Goal: Find specific page/section: Find specific page/section

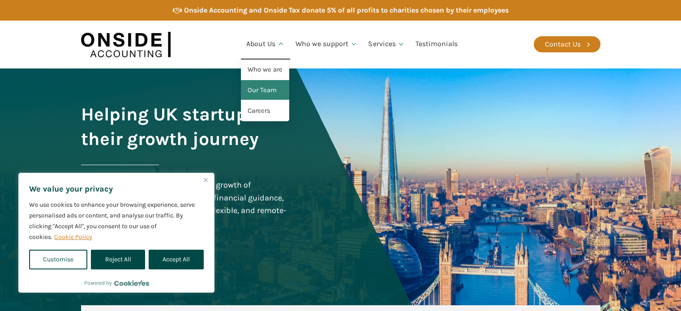
click at [262, 89] on link "Our Team" at bounding box center [265, 90] width 48 height 21
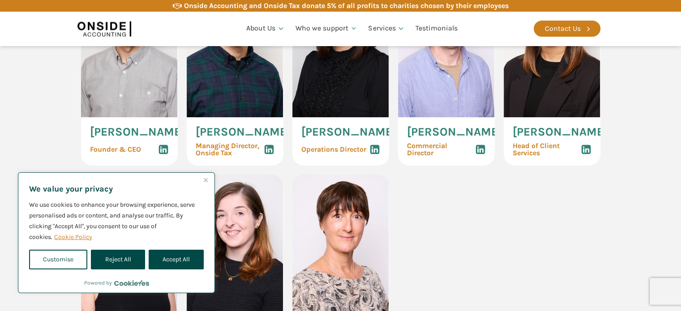
scroll to position [537, 0]
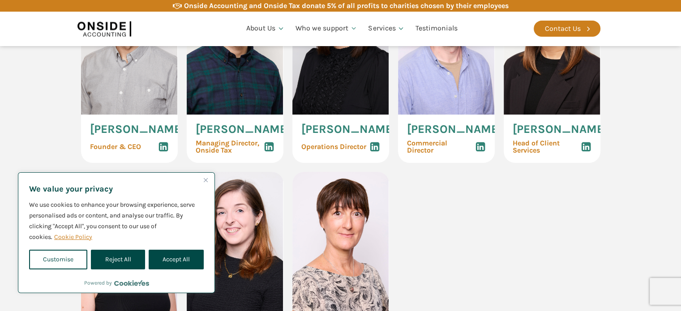
click at [112, 135] on span "[PERSON_NAME]" at bounding box center [137, 130] width 95 height 12
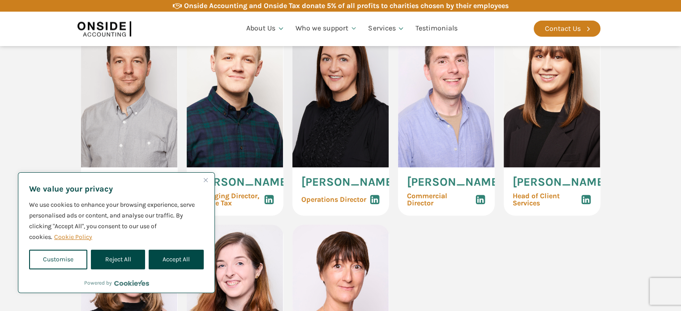
scroll to position [448, 0]
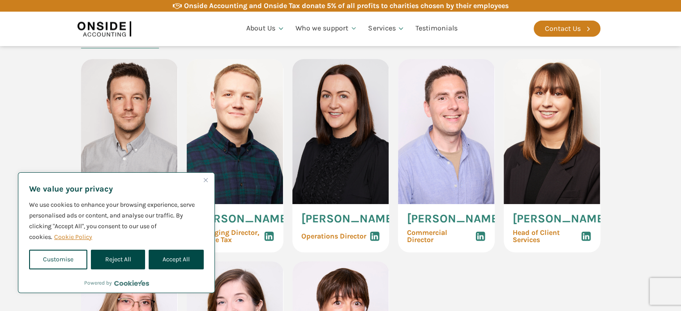
click at [137, 127] on img at bounding box center [129, 131] width 97 height 145
click at [177, 254] on button "Accept All" at bounding box center [176, 260] width 55 height 20
checkbox input "true"
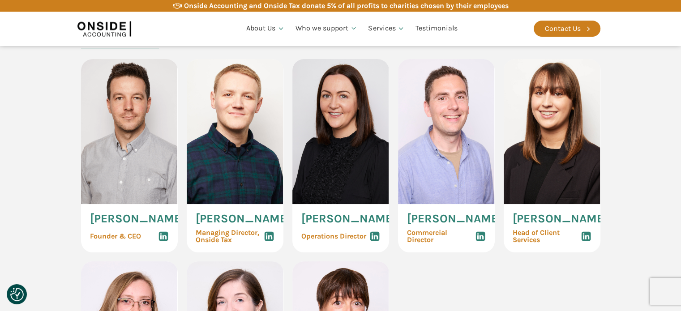
click at [121, 210] on div "[PERSON_NAME] Founder & CEO" at bounding box center [129, 228] width 97 height 48
drag, startPoint x: 121, startPoint y: 209, endPoint x: 122, endPoint y: 225, distance: 16.6
click at [121, 208] on div "[PERSON_NAME] Founder & CEO" at bounding box center [129, 228] width 97 height 48
click at [121, 225] on span "[PERSON_NAME]" at bounding box center [137, 219] width 95 height 12
click at [167, 241] on use at bounding box center [163, 236] width 9 height 9
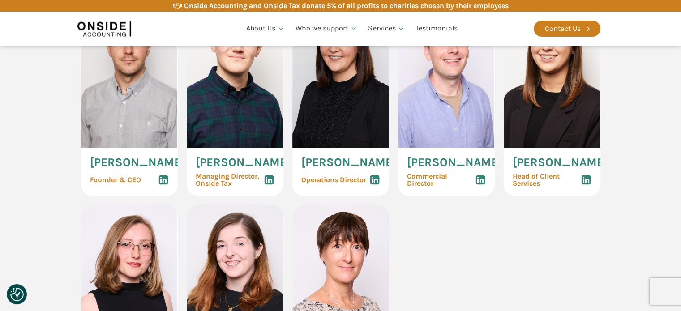
scroll to position [582, 0]
